Goal: Check status

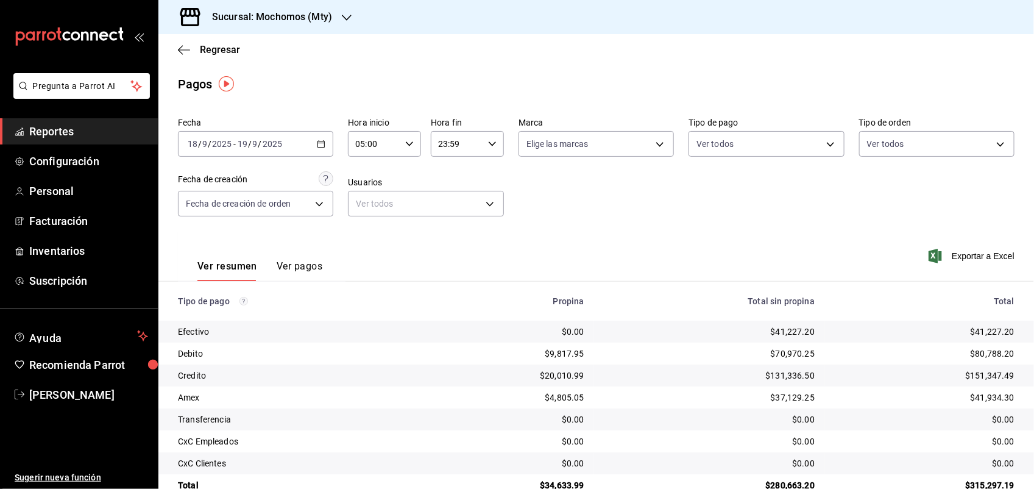
click at [323, 23] on h3 "Sucursal: Mochomos (Mty)" at bounding box center [267, 17] width 130 height 15
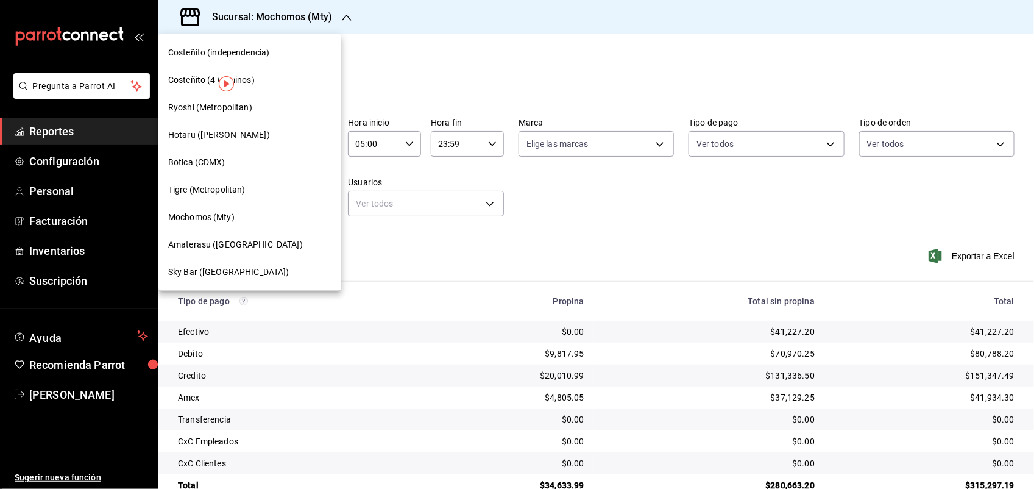
click at [230, 108] on span "Ryoshi (Metropolitan)" at bounding box center [210, 107] width 84 height 13
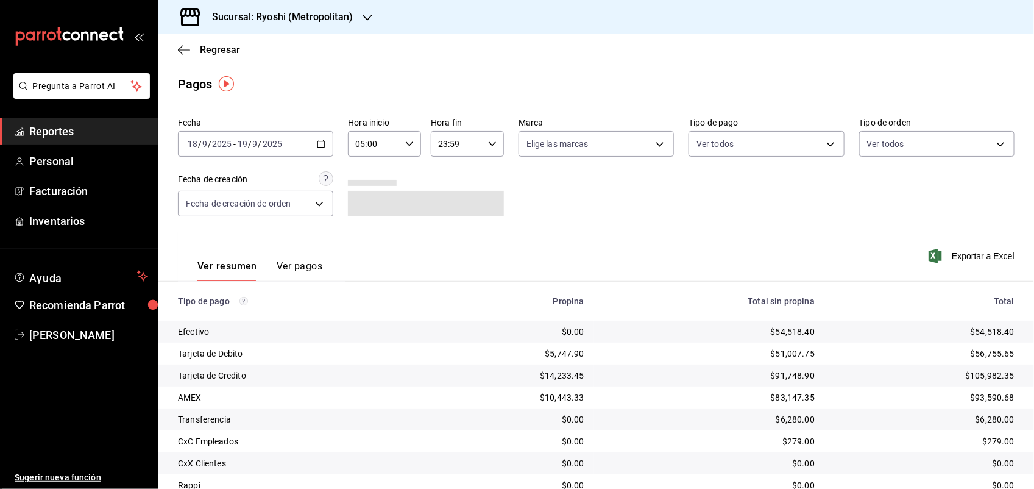
click at [324, 144] on div "[DATE] [DATE] - [DATE] [DATE]" at bounding box center [255, 144] width 155 height 26
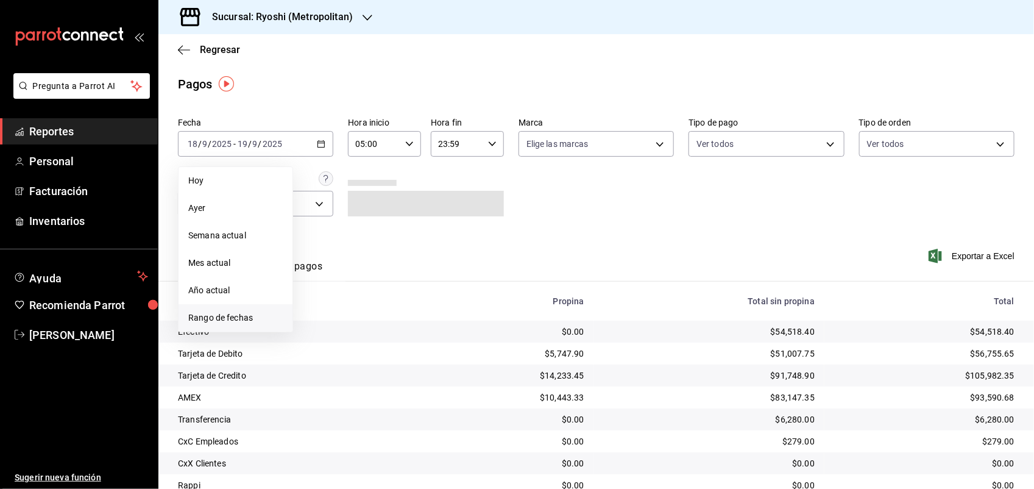
click at [213, 319] on span "Rango de fechas" at bounding box center [235, 317] width 94 height 13
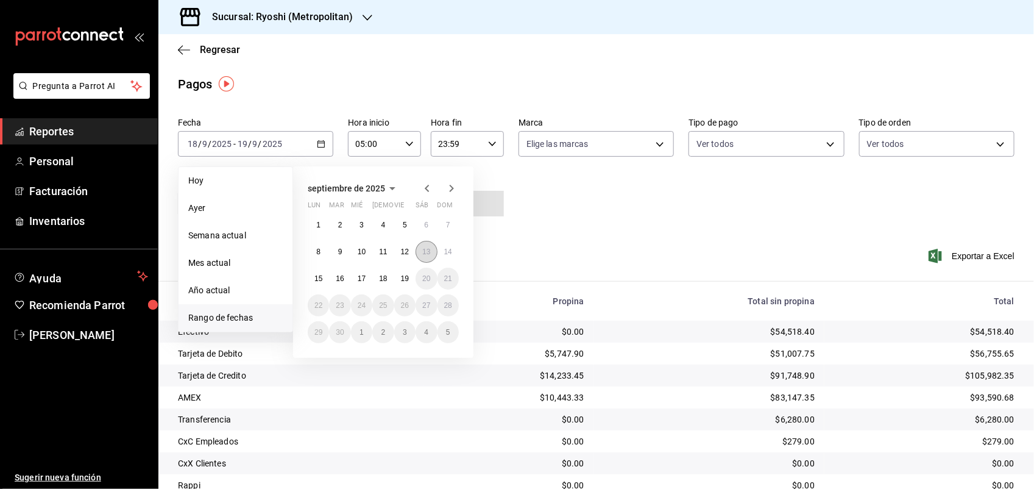
click at [427, 249] on abbr "13" at bounding box center [426, 251] width 8 height 9
click at [441, 250] on button "14" at bounding box center [448, 252] width 21 height 22
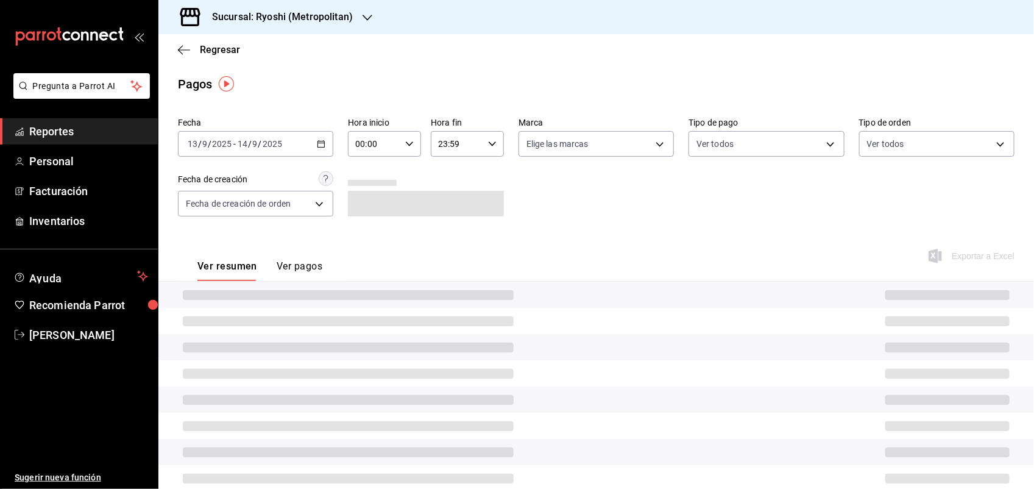
click at [405, 144] on icon "button" at bounding box center [409, 144] width 9 height 9
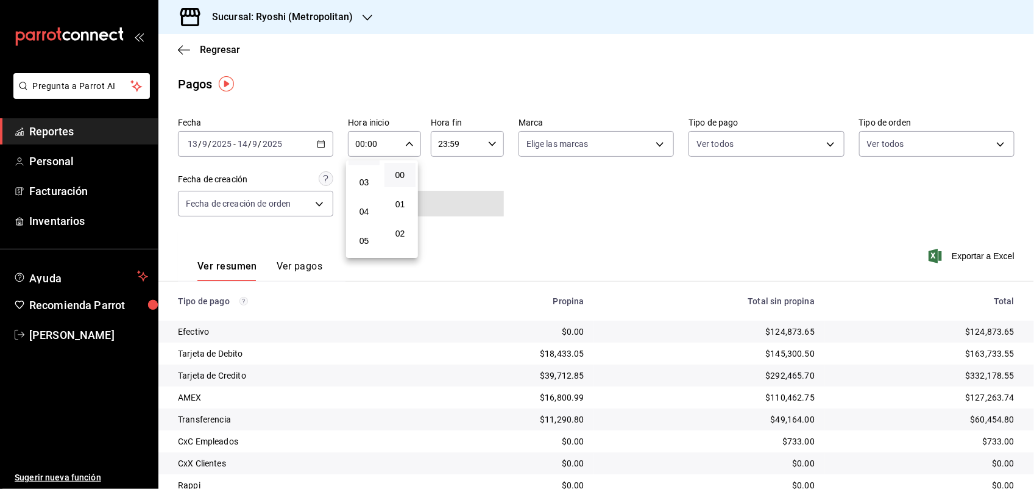
scroll to position [152, 0]
click at [365, 166] on span "05" at bounding box center [364, 169] width 16 height 10
type input "05:00"
click at [489, 141] on div at bounding box center [517, 244] width 1034 height 489
click at [492, 143] on div "23:59 Hora fin" at bounding box center [467, 144] width 73 height 26
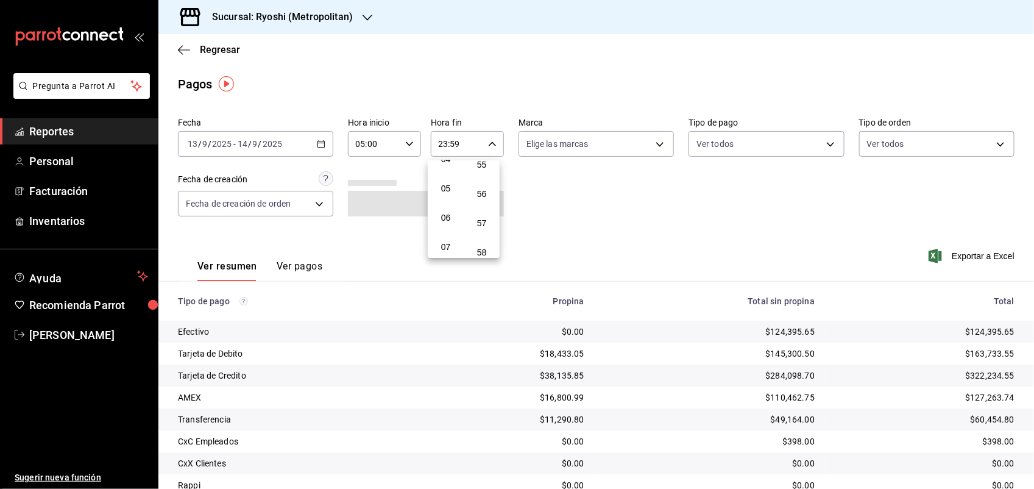
scroll to position [132, 0]
click at [451, 188] on span "05" at bounding box center [446, 189] width 16 height 10
type input "05:59"
click at [586, 196] on div at bounding box center [517, 244] width 1034 height 489
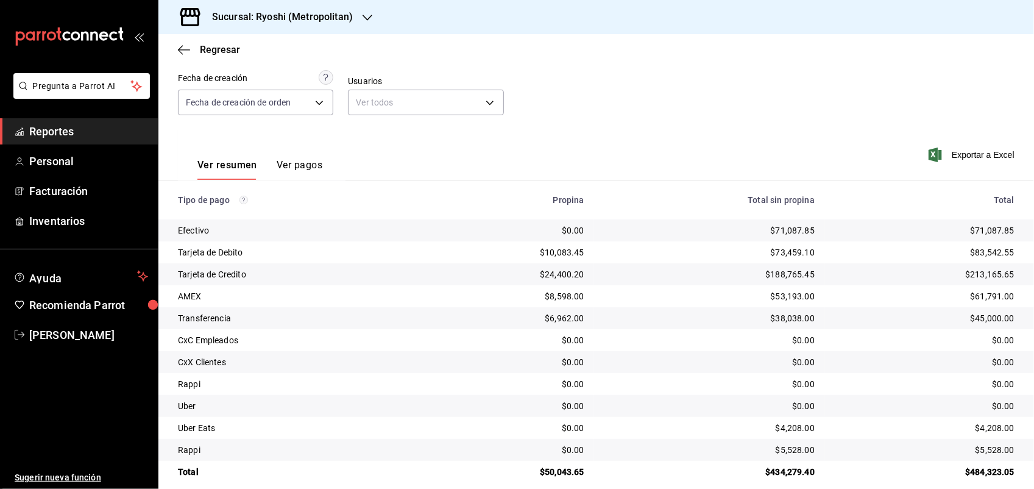
scroll to position [115, 0]
